Goal: Contribute content

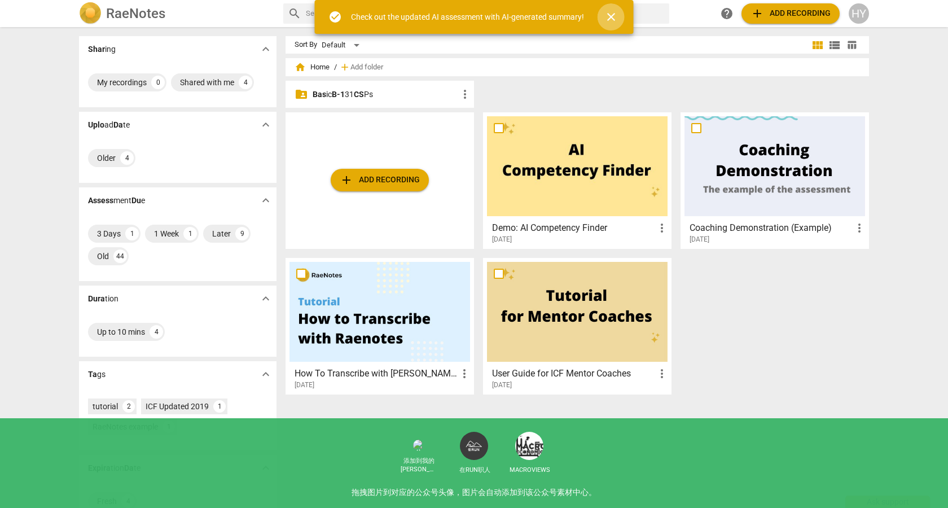
click at [612, 16] on span "close" at bounding box center [611, 17] width 14 height 14
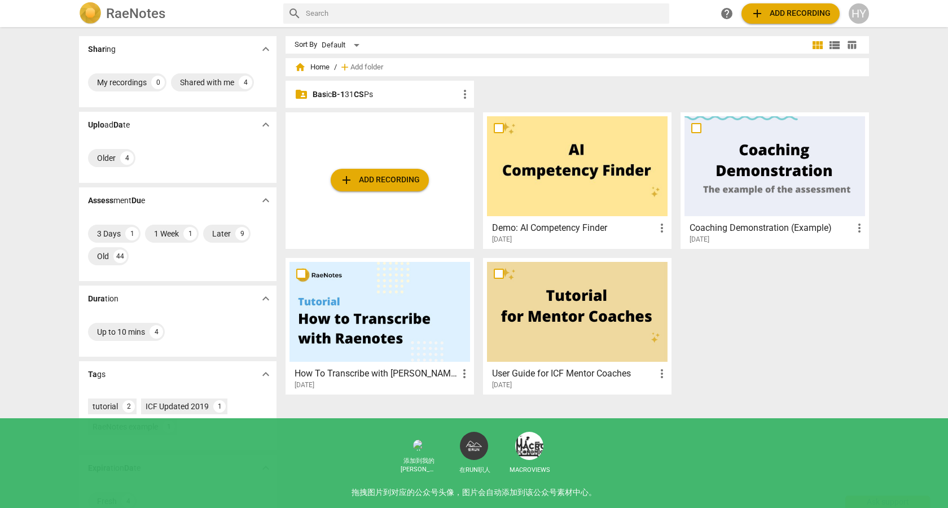
click at [351, 96] on span "Bas ic B-1 31 CS Ps" at bounding box center [343, 94] width 60 height 9
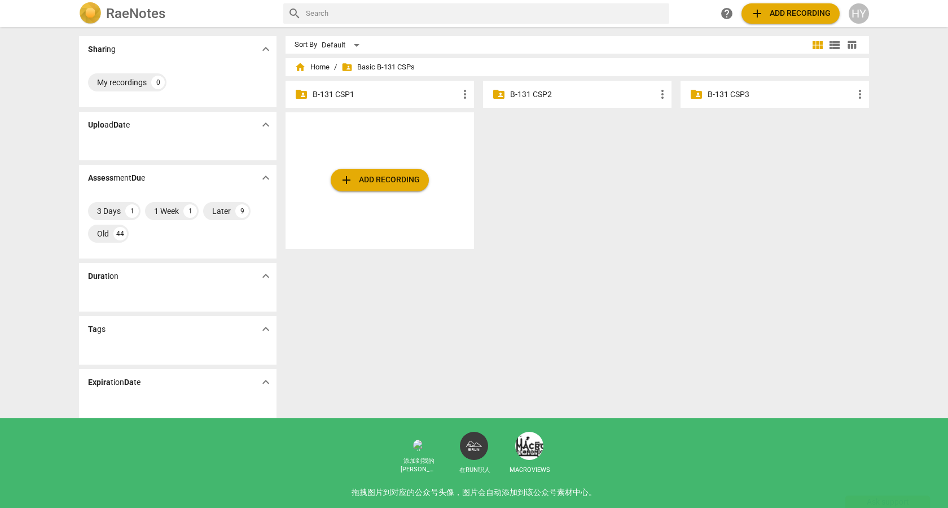
click at [703, 98] on div "folder_shared B-131 CSP3 more_vert" at bounding box center [775, 94] width 188 height 27
click at [726, 95] on p "B-131 CSP3" at bounding box center [781, 95] width 146 height 12
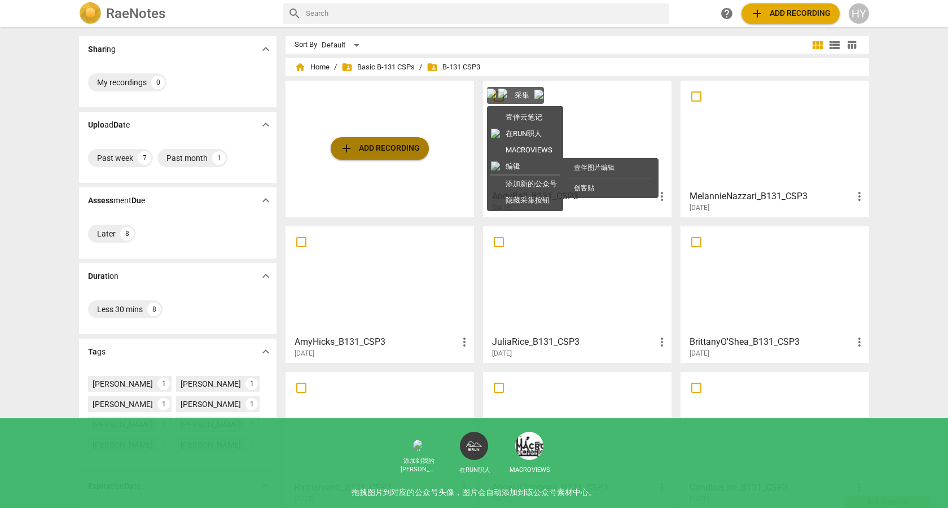
click at [384, 147] on span "add Add recording" at bounding box center [380, 149] width 80 height 14
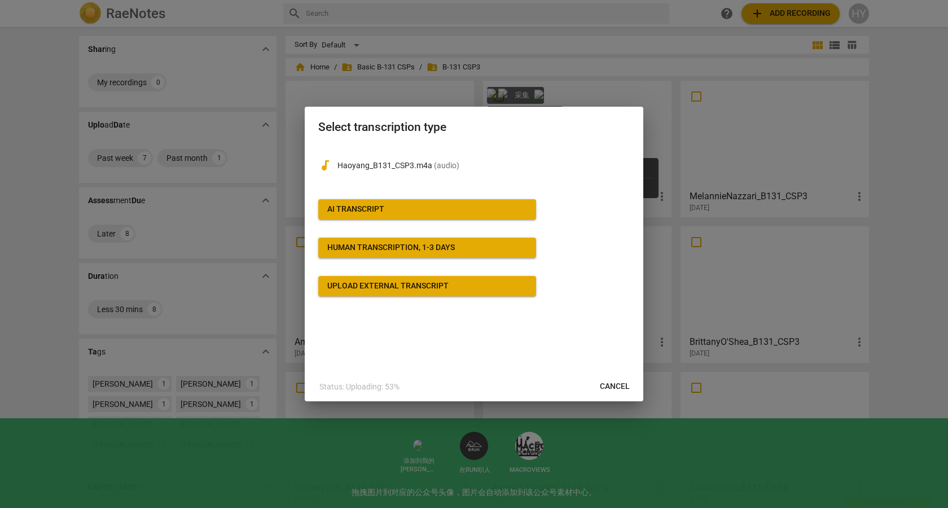
click at [488, 207] on span "AI Transcript" at bounding box center [427, 209] width 200 height 11
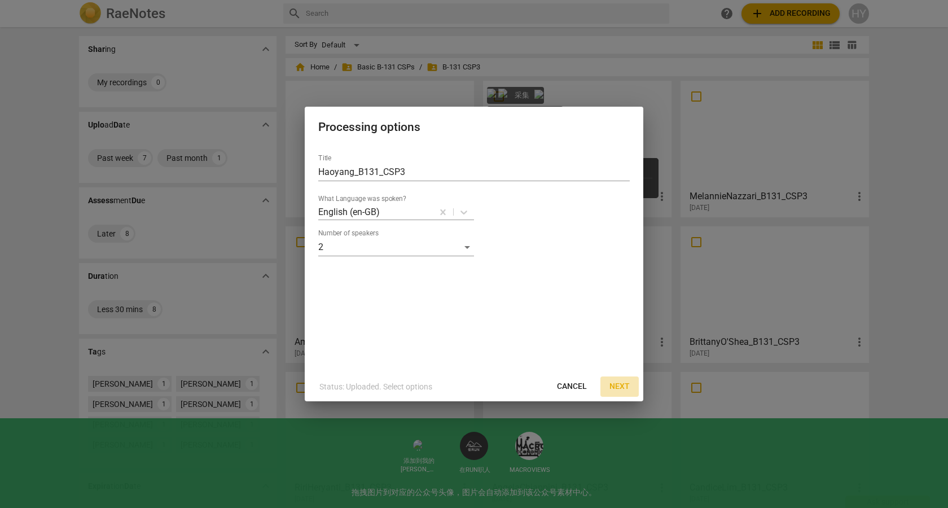
click at [617, 387] on span "Next" at bounding box center [619, 386] width 20 height 11
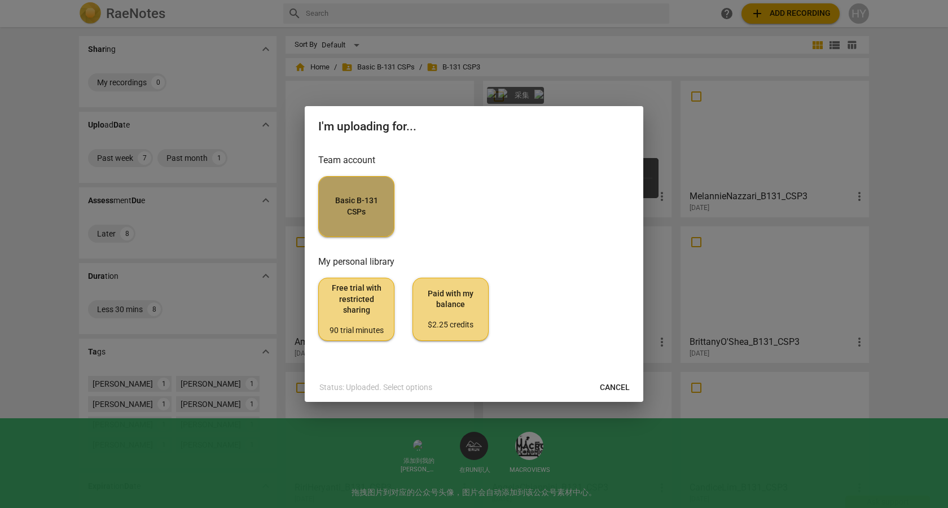
click at [371, 220] on button "Basic B-131 CSPs" at bounding box center [356, 206] width 76 height 61
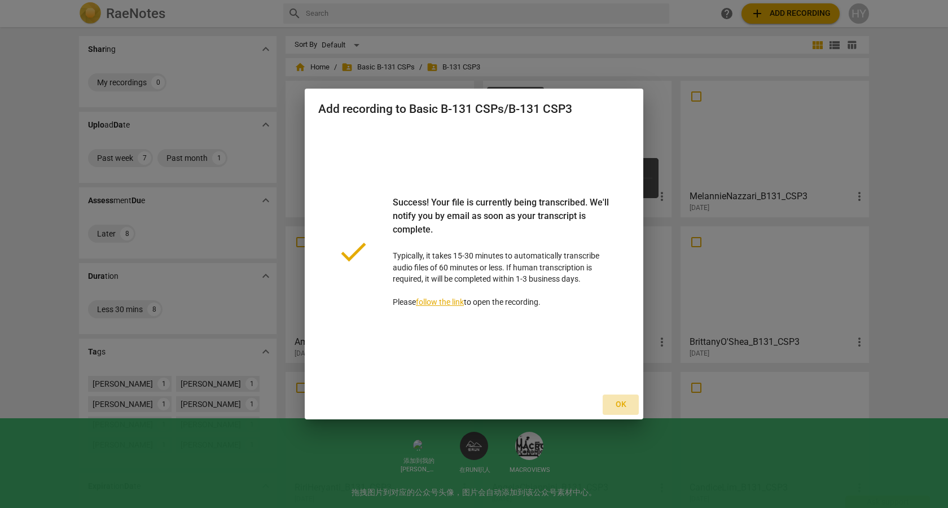
click at [618, 407] on span "Ok" at bounding box center [621, 404] width 18 height 11
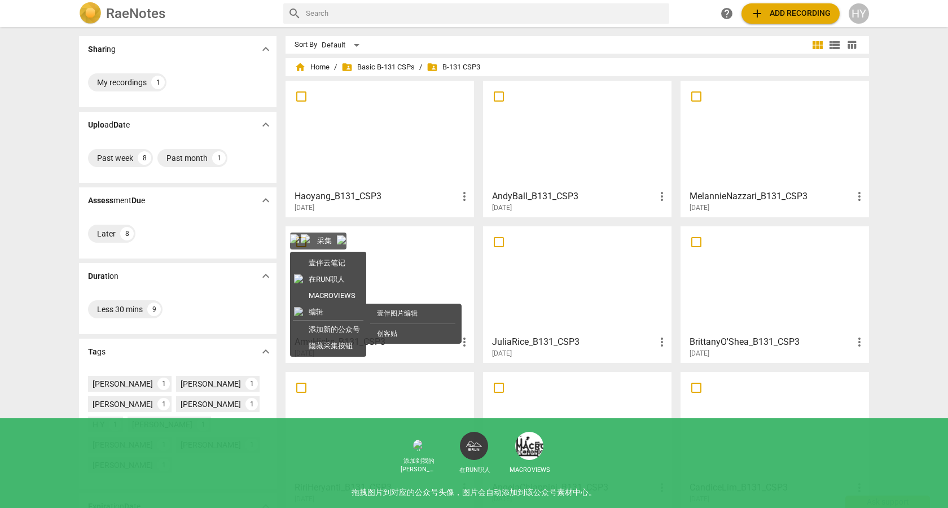
click at [385, 155] on div at bounding box center [379, 135] width 181 height 100
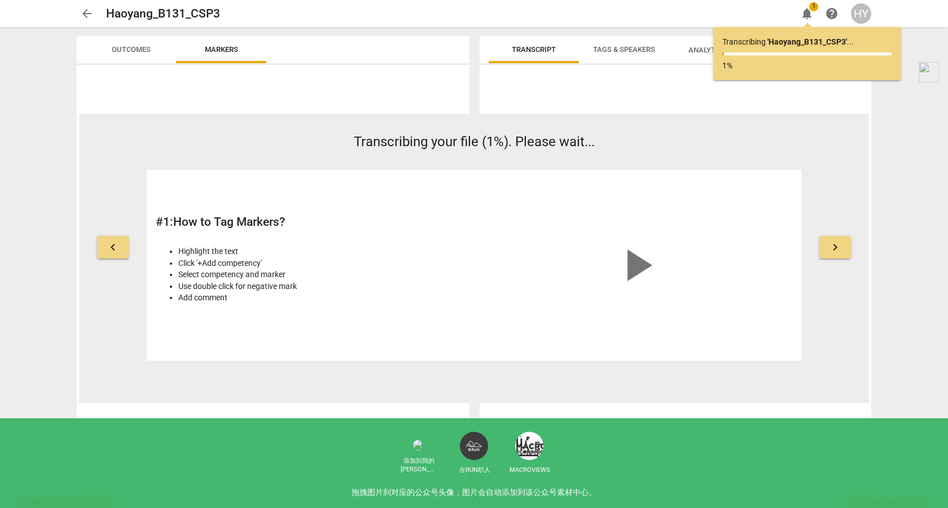
click at [918, 70] on div "arrow_back Haoyang_B131_CSP3 edit notifications 1 help HY keyboard_arrow_left T…" at bounding box center [474, 254] width 948 height 508
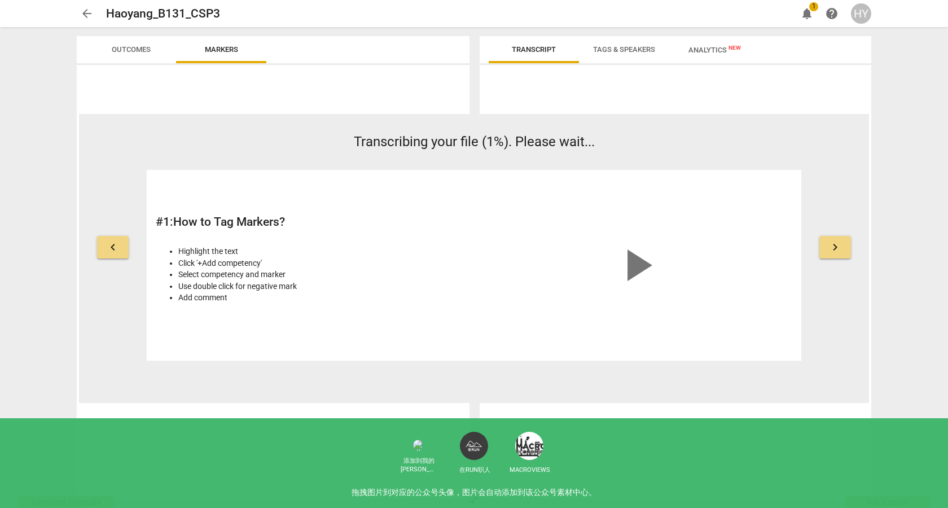
click at [708, 51] on span "Analytics New" at bounding box center [714, 50] width 52 height 8
click at [619, 49] on span "Tags & Speakers" at bounding box center [624, 49] width 62 height 8
click at [536, 47] on span "Transcript" at bounding box center [534, 49] width 44 height 8
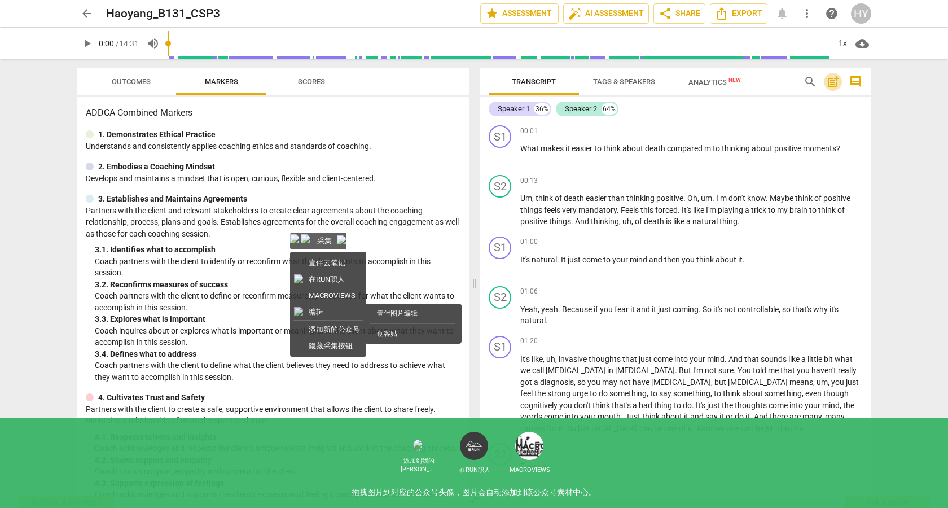
click at [837, 79] on span "post_add" at bounding box center [833, 82] width 14 height 14
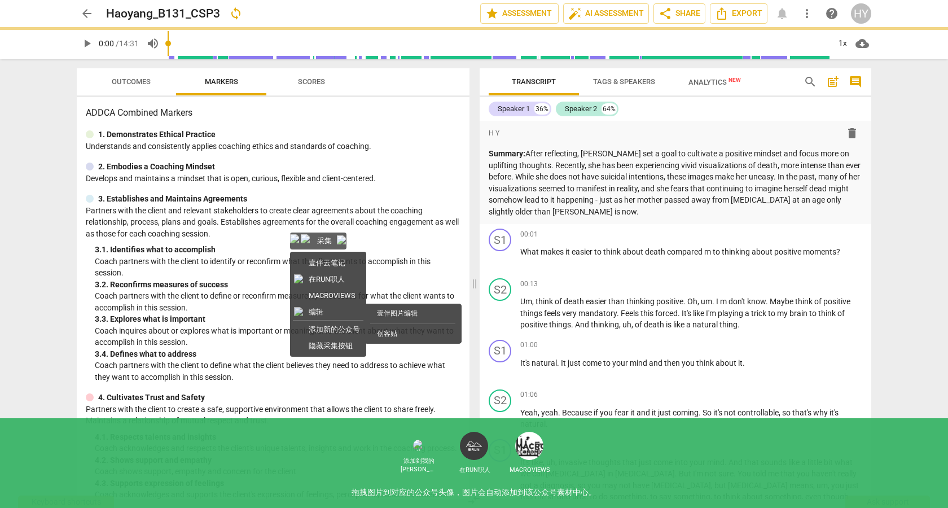
click at [896, 184] on div "arrow_back Haoyang_B131_CSP3 sync edit star Assessment auto_fix_high AI Assessm…" at bounding box center [474, 254] width 948 height 508
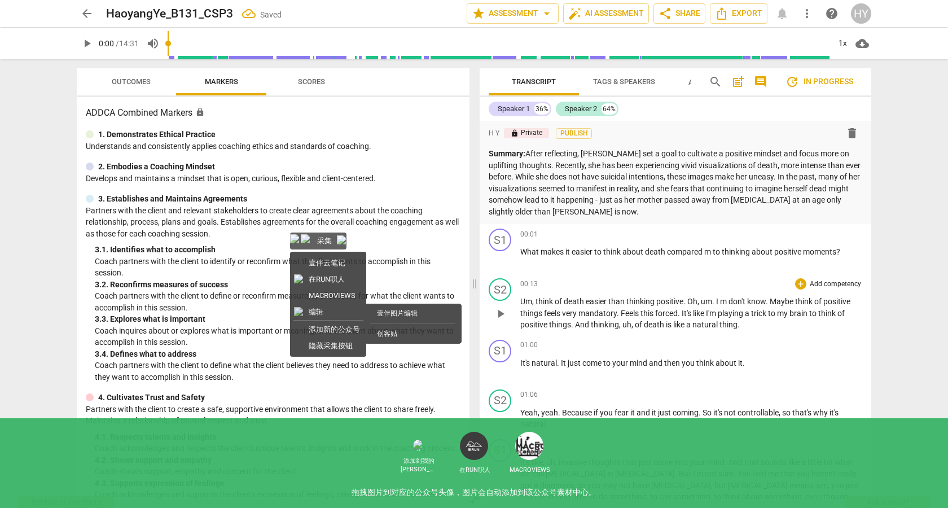
scroll to position [7, 0]
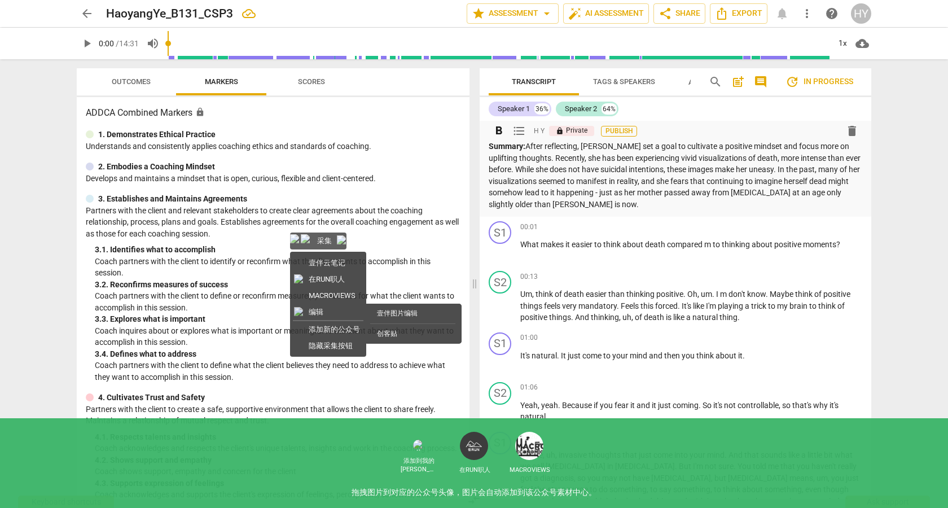
click at [621, 130] on span "Publish" at bounding box center [619, 131] width 17 height 10
click at [578, 202] on p "Summary: After reflecting, [PERSON_NAME] set a goal to cultivate a positive min…" at bounding box center [676, 175] width 374 height 69
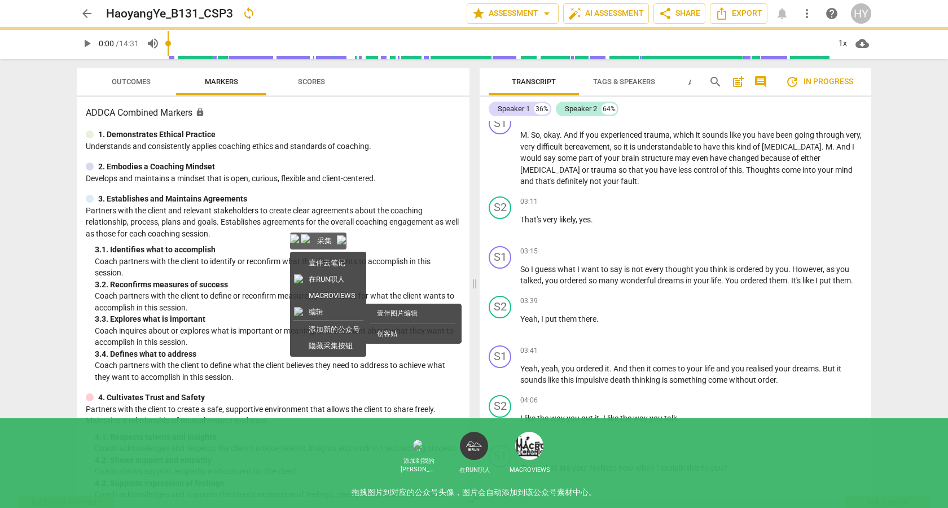
scroll to position [529, 0]
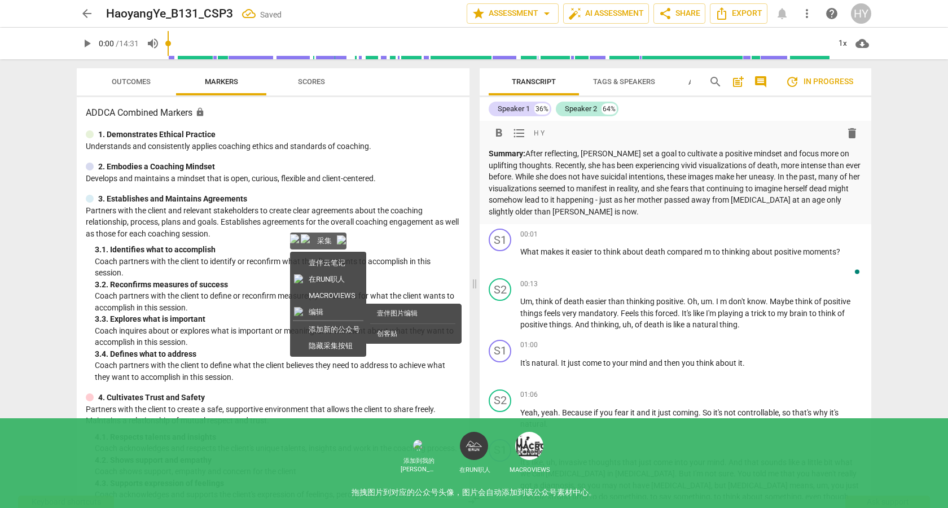
click at [760, 152] on p "Summary: After reflecting, [PERSON_NAME] set a goal to cultivate a positive min…" at bounding box center [676, 182] width 374 height 69
click at [884, 178] on div "arrow_back HaoyangYe_B131_CSP3 edit star Assessment arrow_drop_down auto_fix_hi…" at bounding box center [474, 254] width 948 height 508
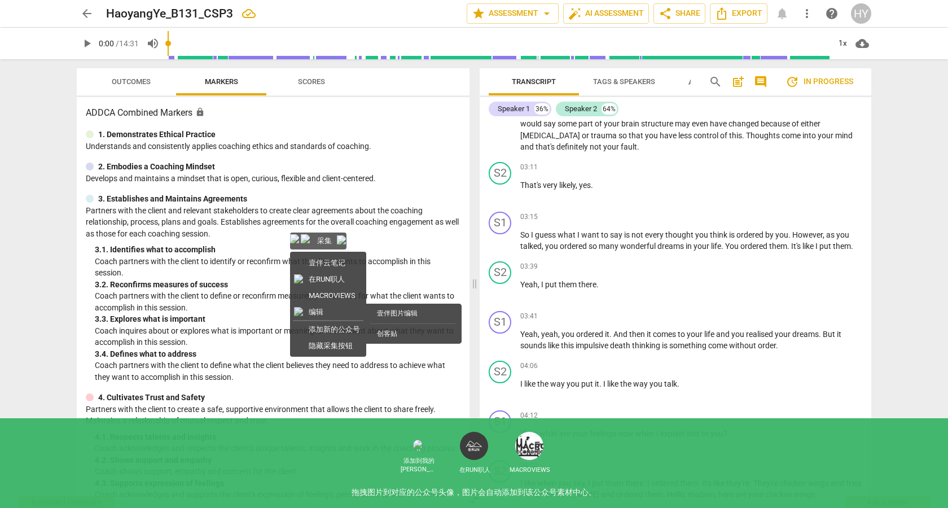
scroll to position [241, 0]
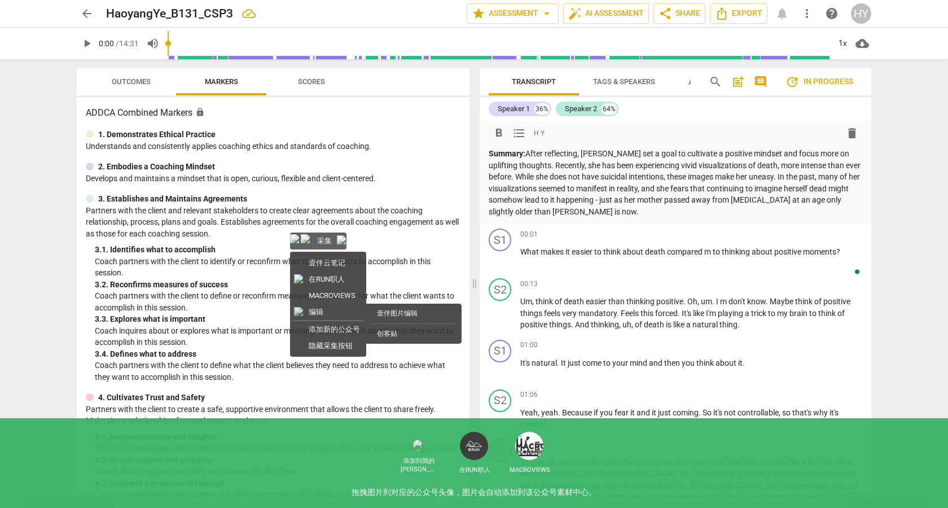
click at [820, 155] on p "Summary: After reflecting, [PERSON_NAME] set a goal to cultivate a positive min…" at bounding box center [676, 182] width 374 height 69
drag, startPoint x: 837, startPoint y: 155, endPoint x: 810, endPoint y: 155, distance: 27.6
click at [810, 155] on p "Summary: After reflecting, [PERSON_NAME] set a goal to cultivate a positive min…" at bounding box center [676, 182] width 374 height 69
click at [525, 184] on p "Summary: After reflecting, [PERSON_NAME] set a goal to cultivate a positive min…" at bounding box center [676, 182] width 374 height 69
click at [552, 190] on p "Summary: After reflecting, [PERSON_NAME] set a goal to cultivate a positive min…" at bounding box center [676, 182] width 374 height 69
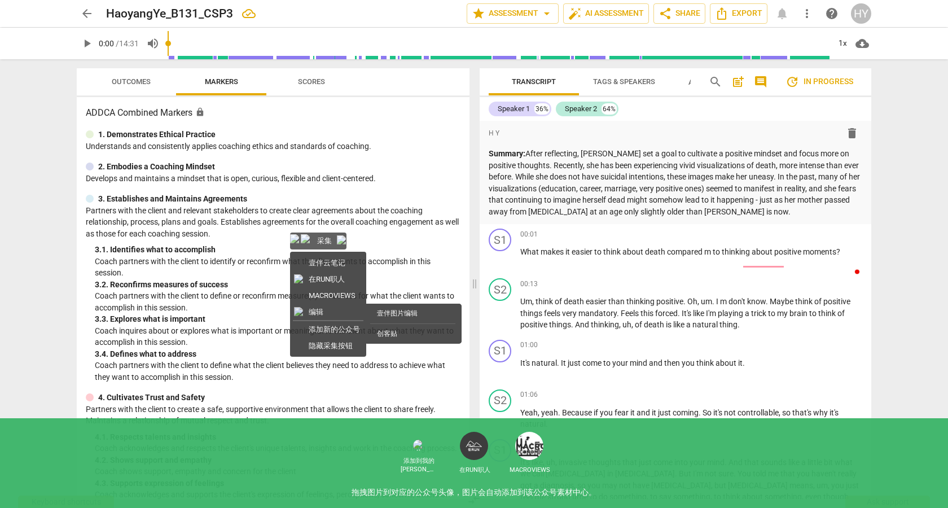
click at [872, 110] on div "Transcript Tags & Speakers Analytics New search post_add comment update In prog…" at bounding box center [677, 283] width 405 height 449
click at [894, 112] on div "arrow_back HaoyangYe_B131_CSP3 edit star Assessment arrow_drop_down auto_fix_hi…" at bounding box center [474, 254] width 948 height 508
